Goal: Task Accomplishment & Management: Use online tool/utility

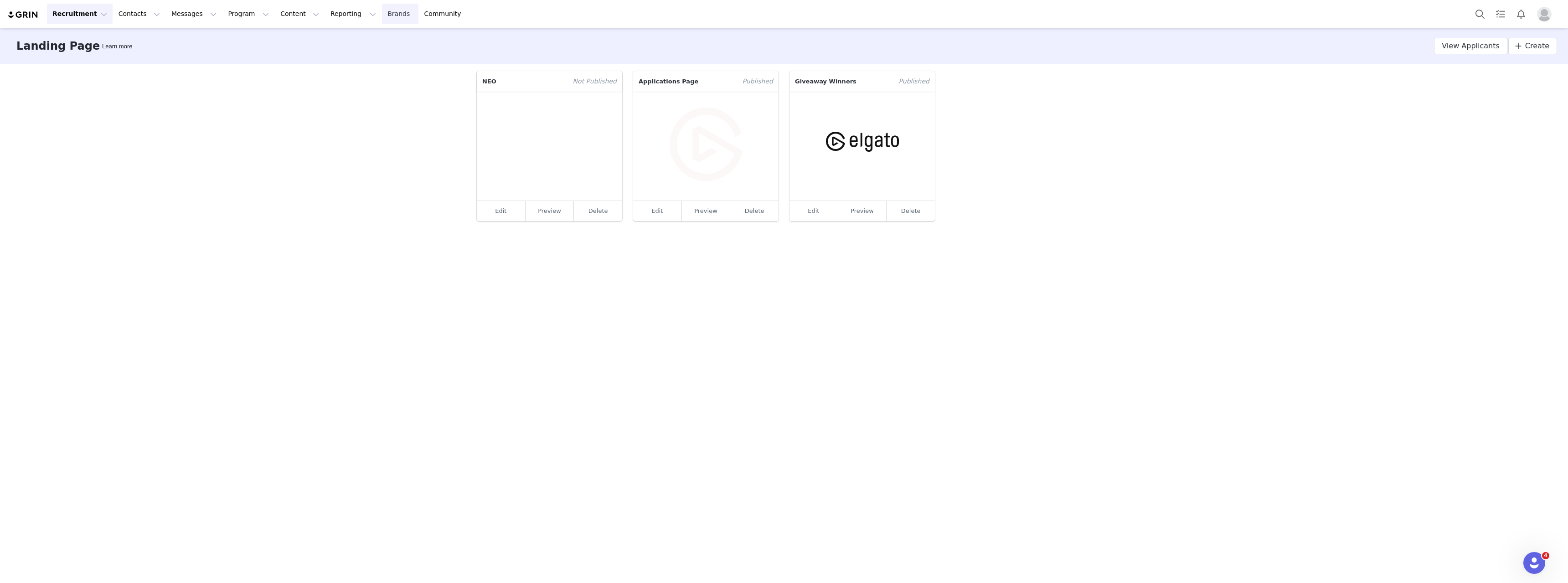
click at [382, 16] on link "Brands Brands" at bounding box center [400, 14] width 36 height 21
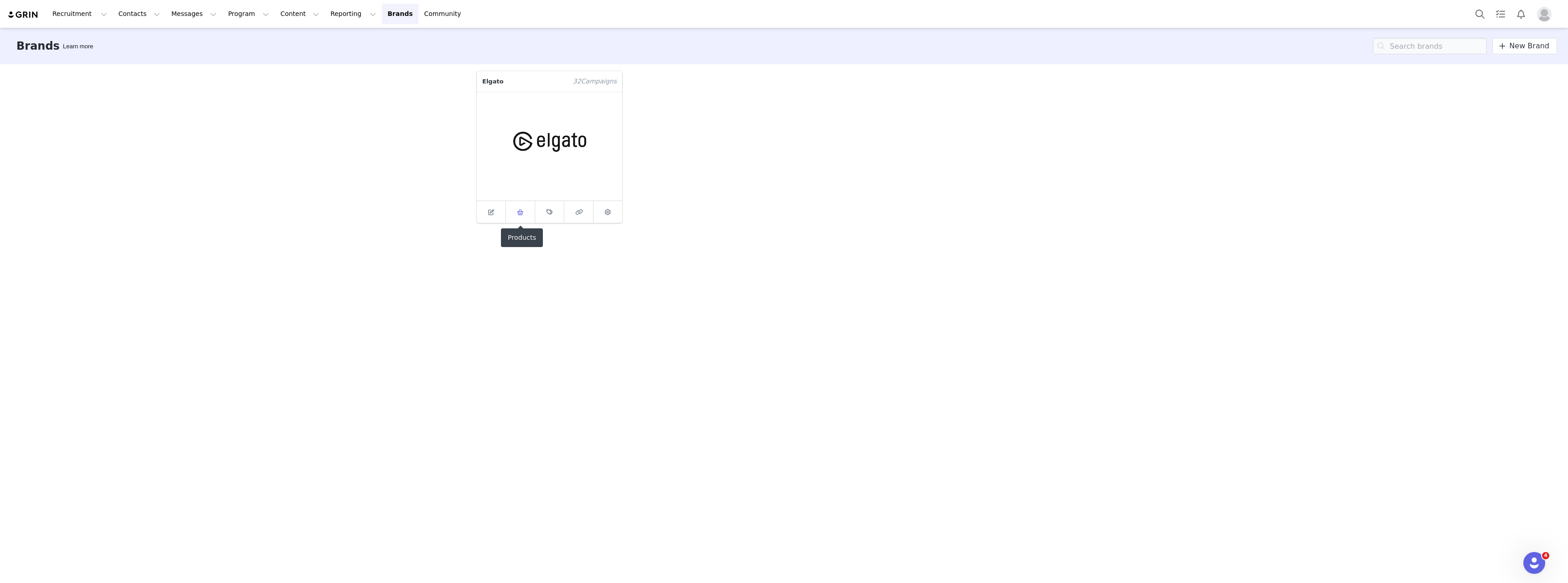
click at [523, 209] on icon at bounding box center [520, 212] width 7 height 6
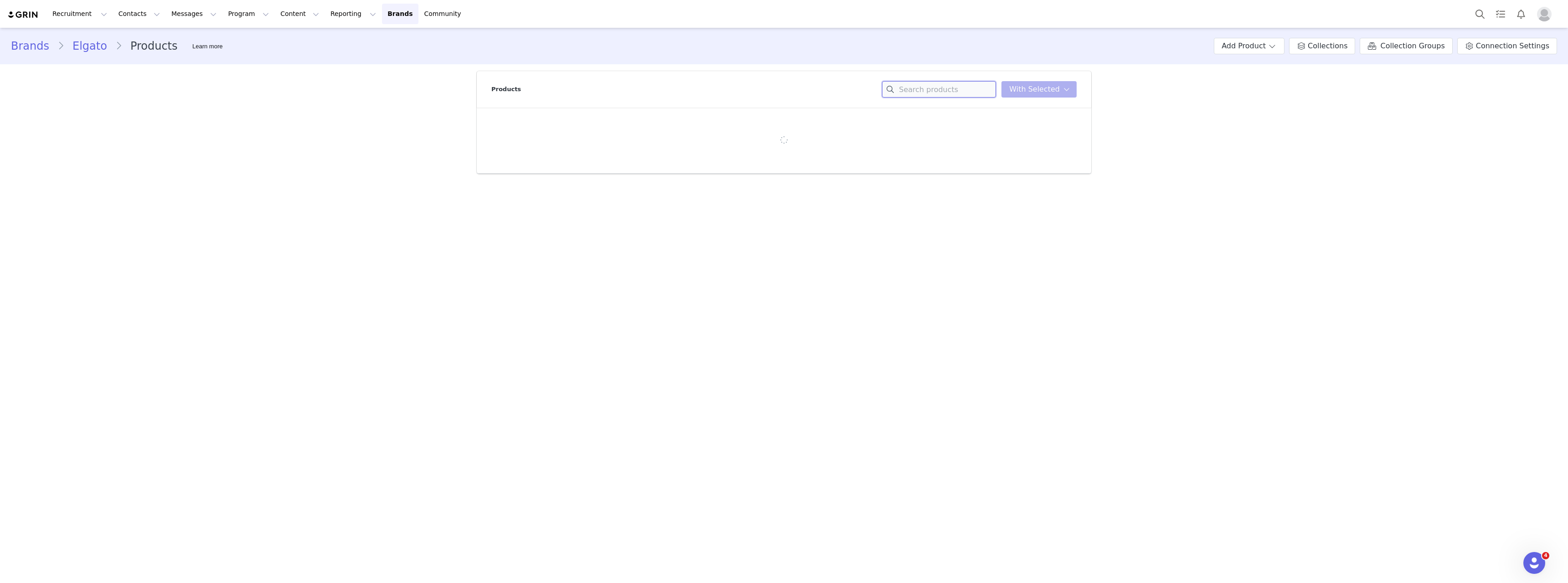
click at [912, 92] on input at bounding box center [939, 89] width 114 height 16
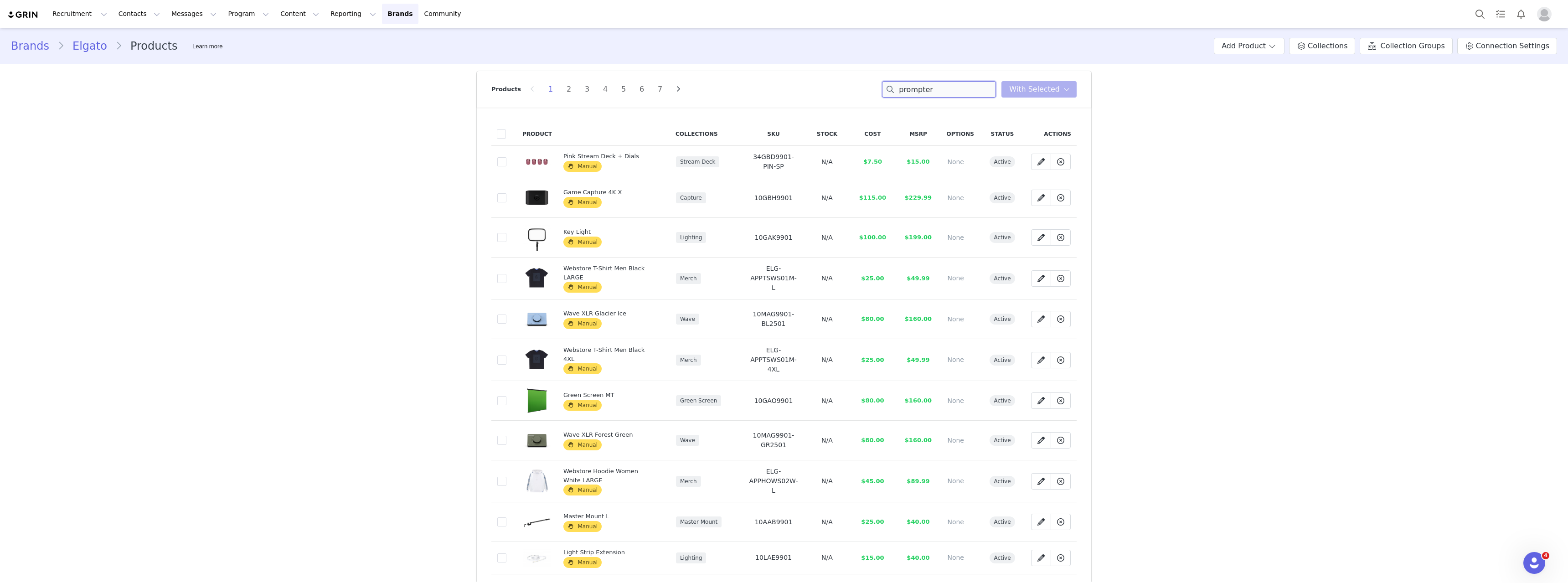
type input "prompter"
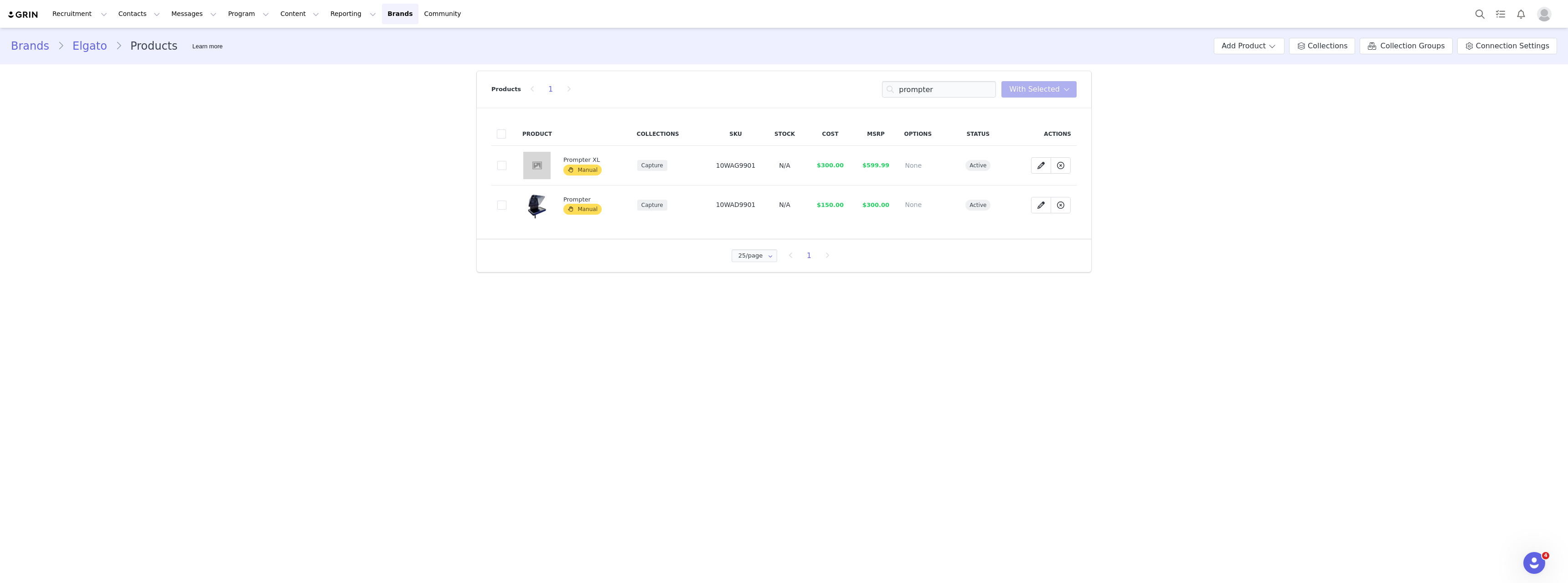
click at [735, 164] on span "10WAG9901" at bounding box center [735, 166] width 40 height 7
copy span "10WAG9901"
click at [540, 453] on main "Brands Elgato Products Learn more Add Product Collections Collection Groups Con…" at bounding box center [784, 305] width 1568 height 554
